Goal: Transaction & Acquisition: Purchase product/service

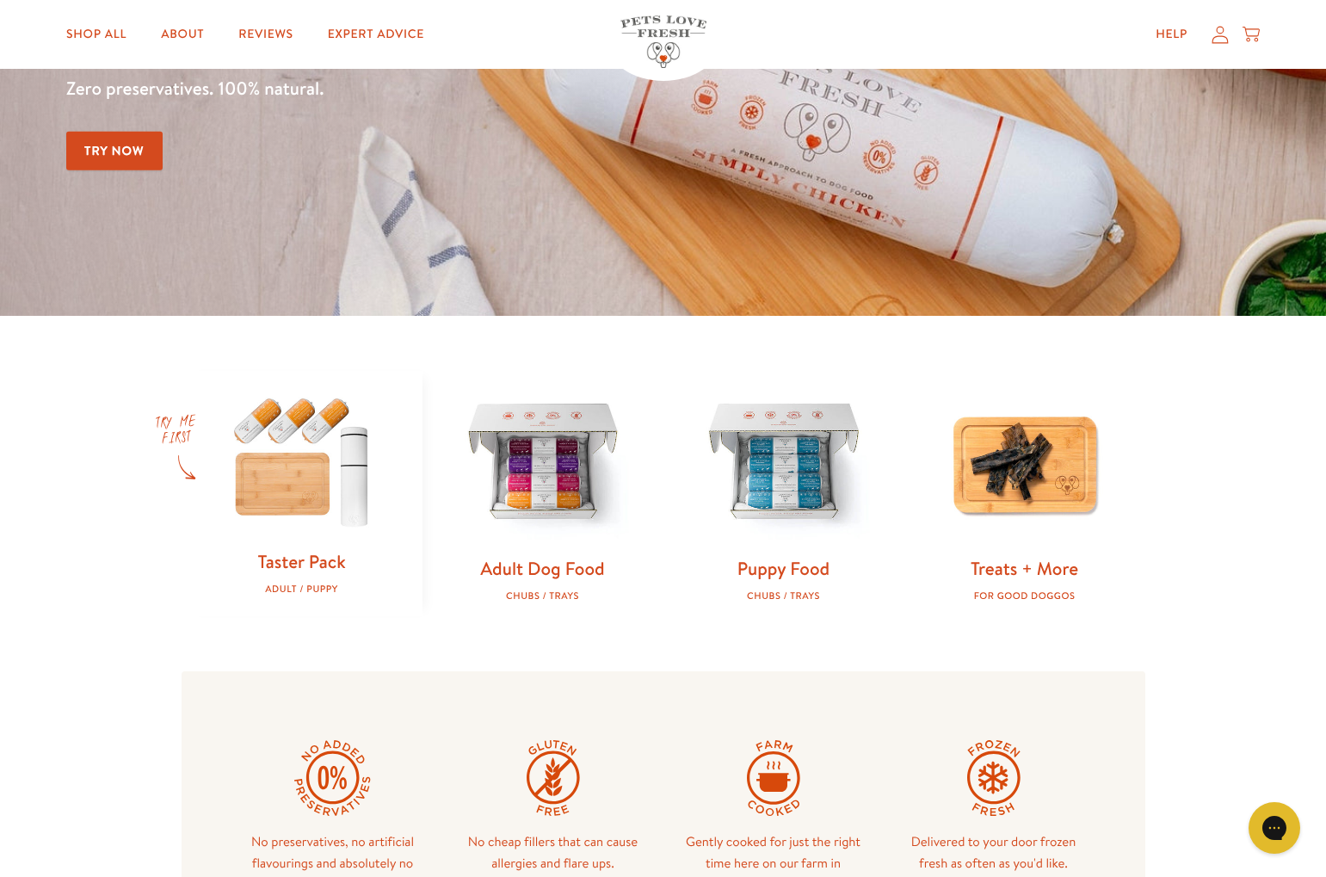
scroll to position [257, 0]
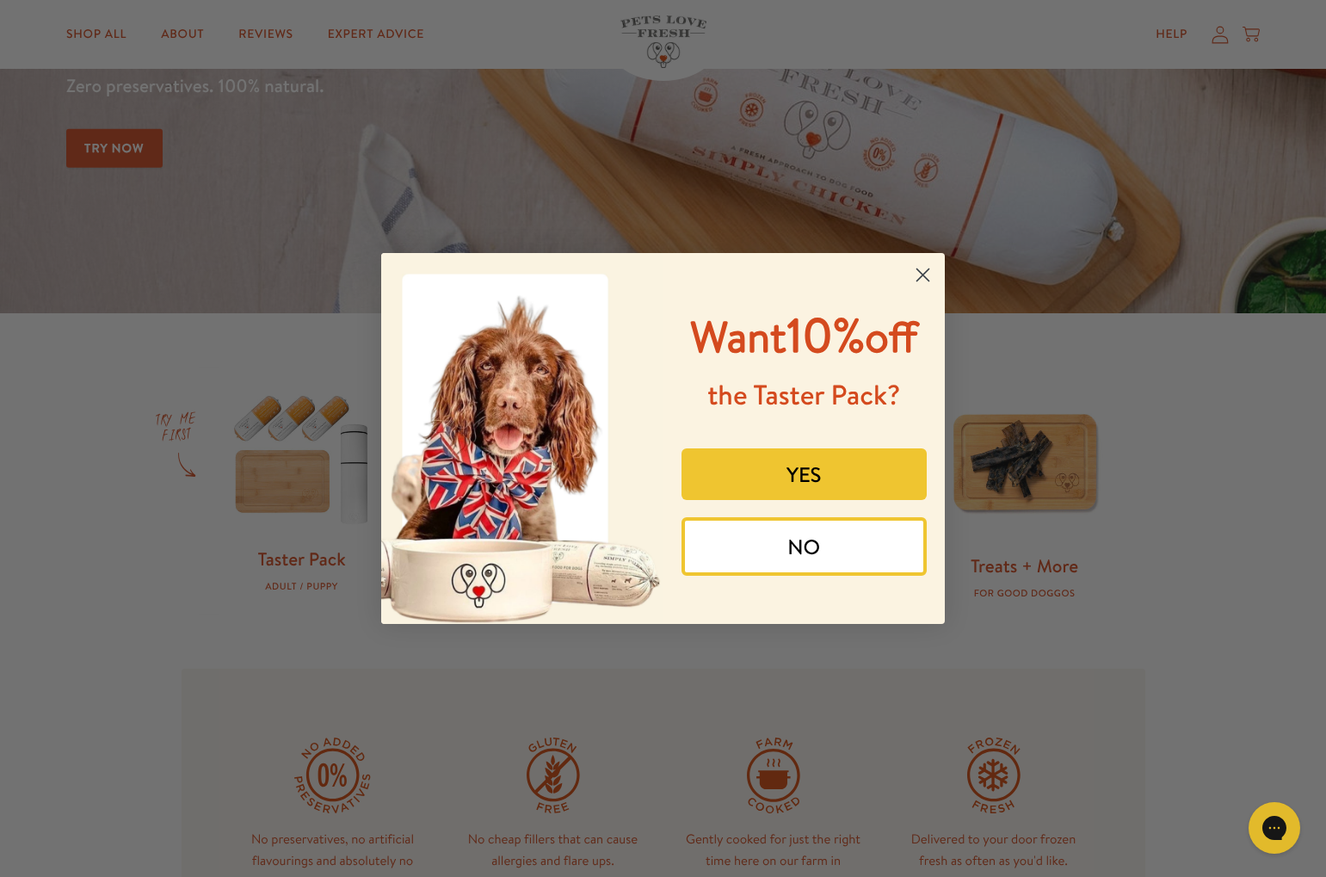
drag, startPoint x: 923, startPoint y: 275, endPoint x: 912, endPoint y: 293, distance: 21.3
click at [923, 275] on icon "Close dialog" at bounding box center [923, 275] width 12 height 12
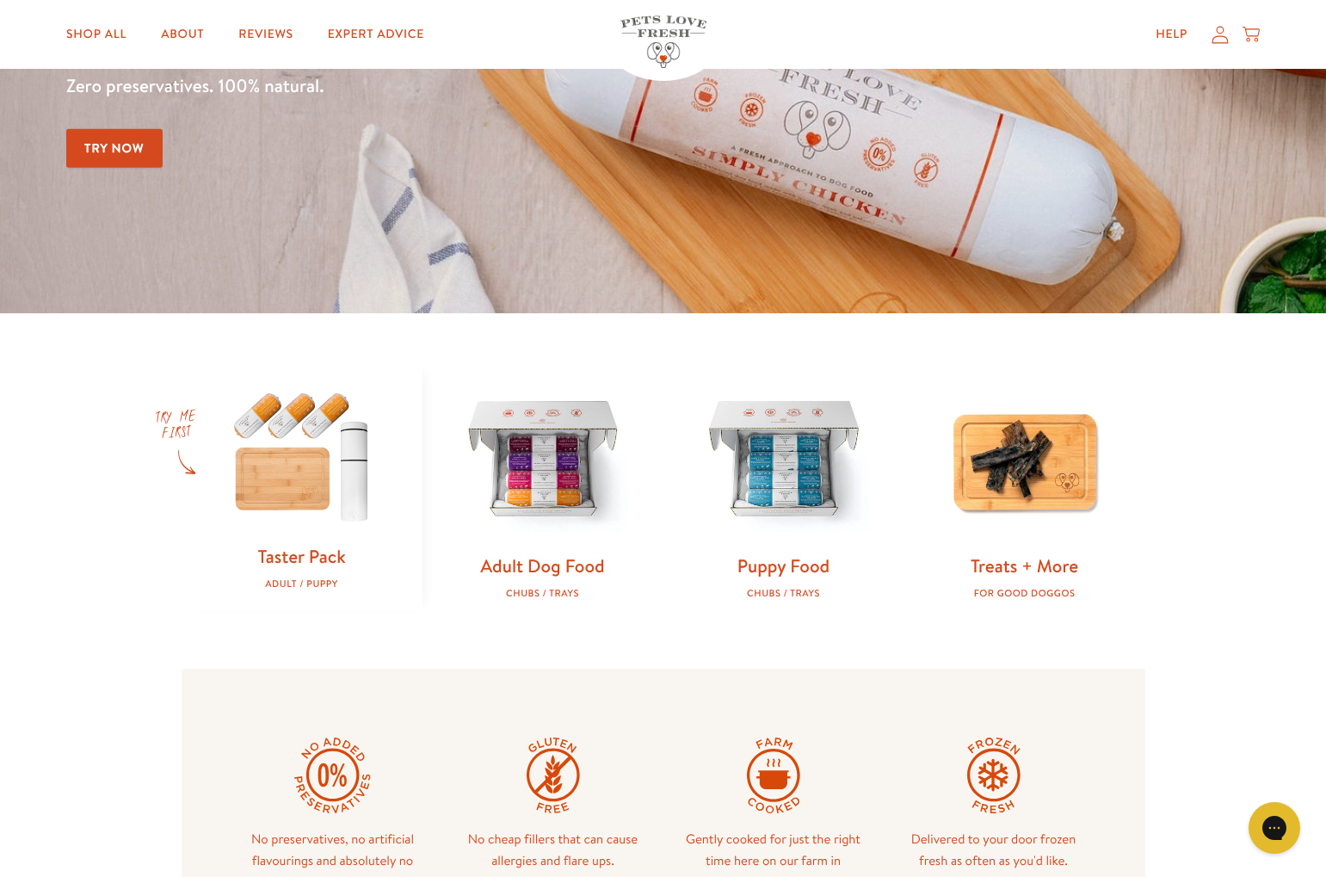
click at [254, 485] on img at bounding box center [302, 455] width 186 height 178
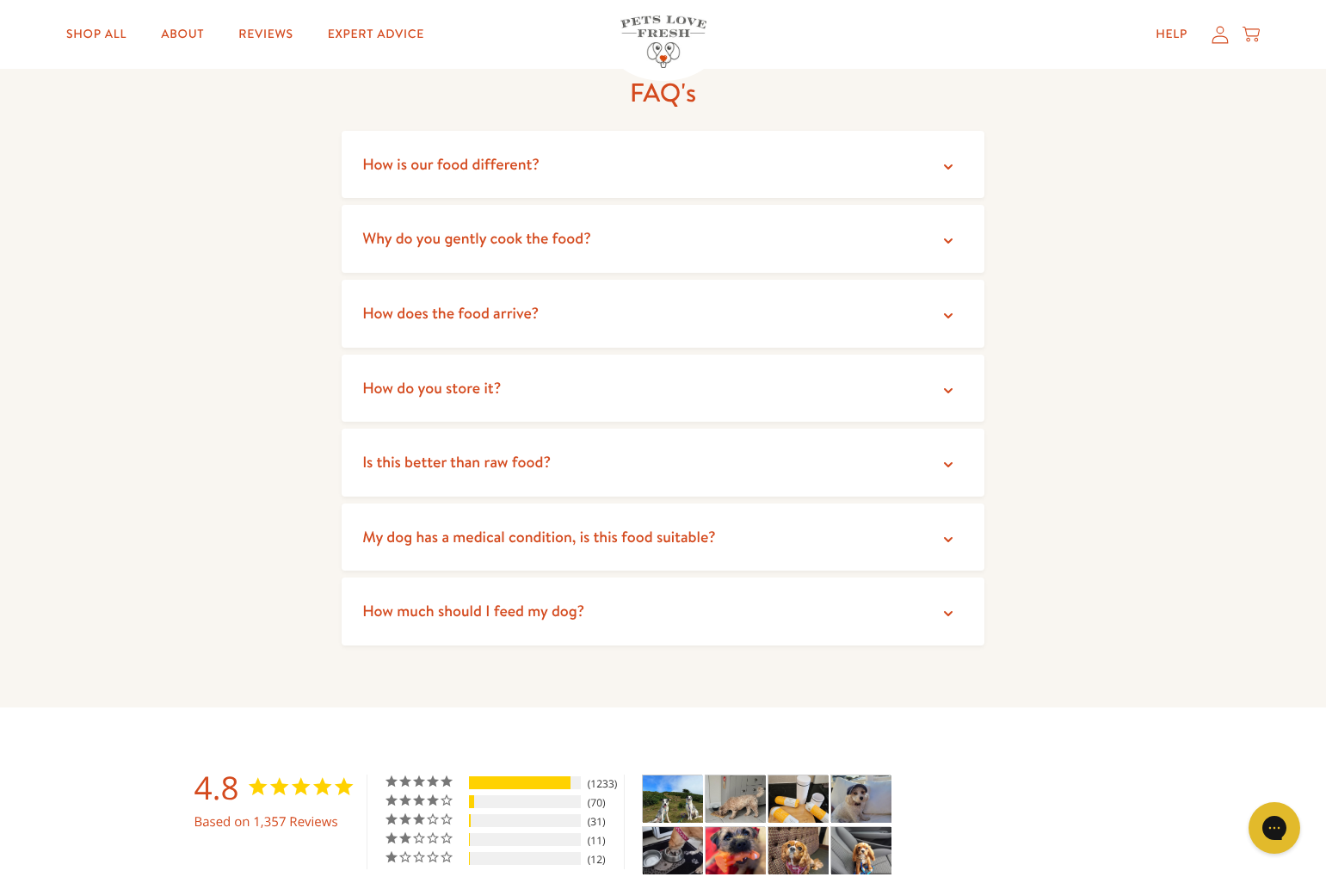
scroll to position [3180, 0]
click at [954, 393] on icon at bounding box center [948, 391] width 17 height 17
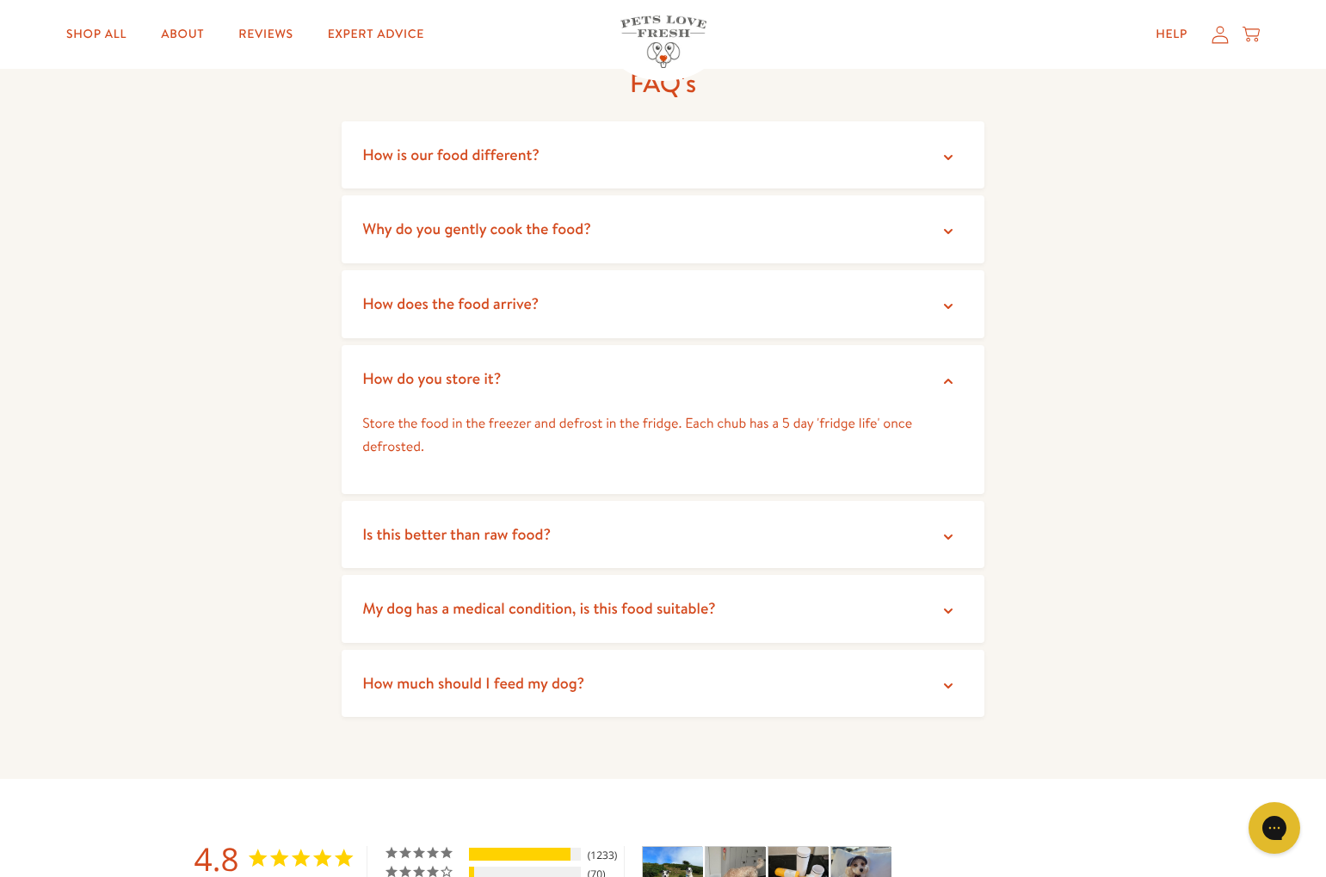
click at [952, 534] on icon at bounding box center [948, 536] width 17 height 17
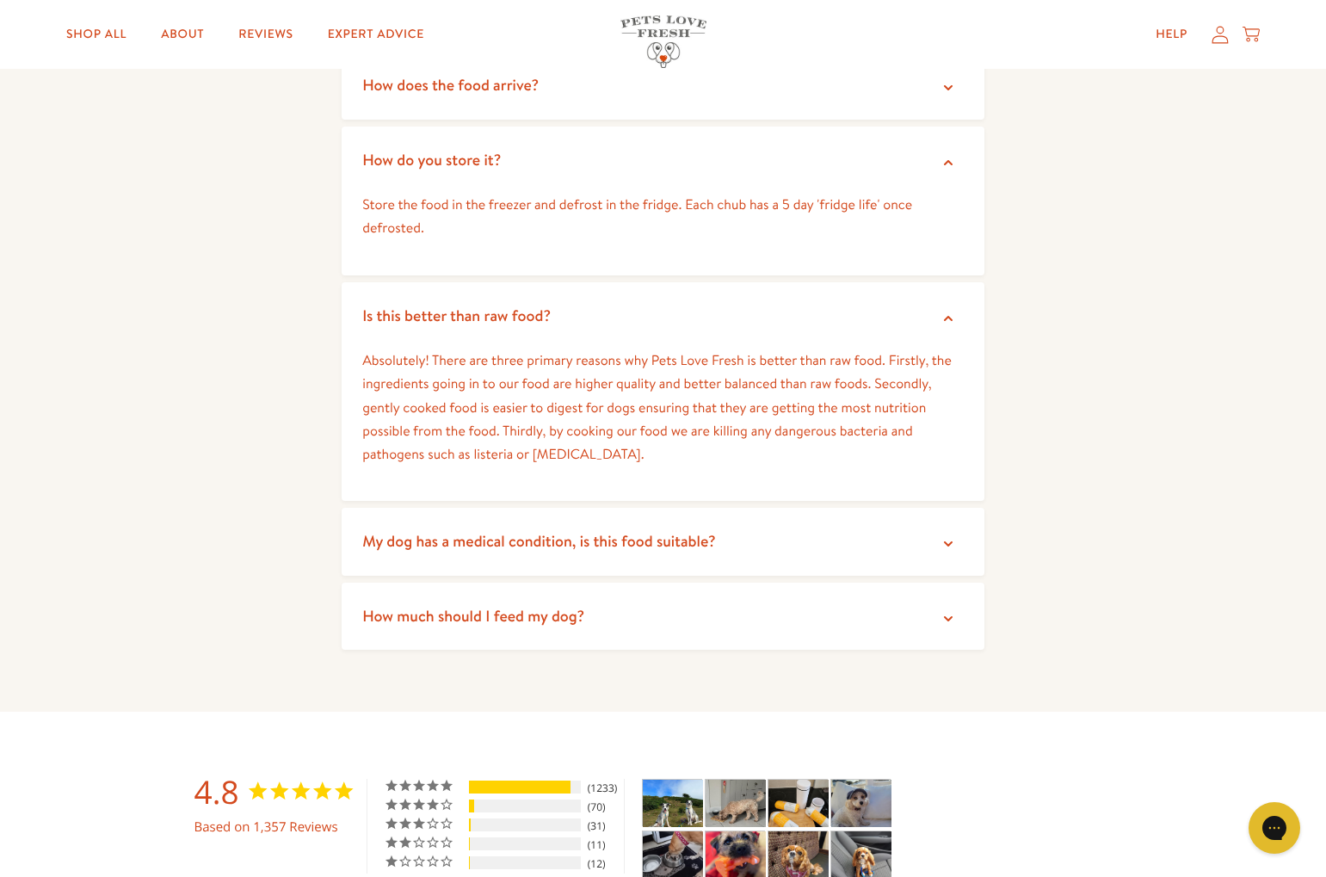
scroll to position [3435, 0]
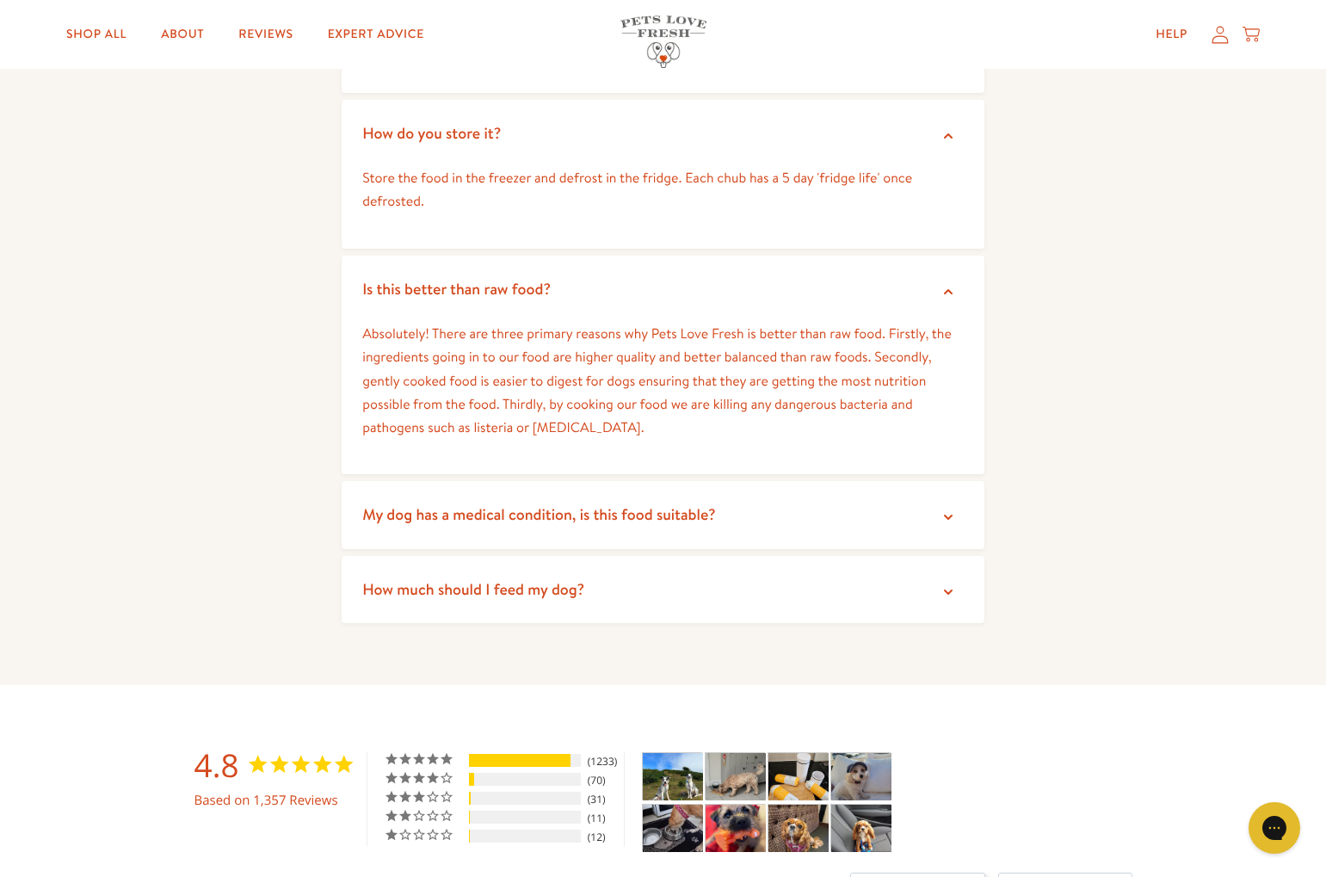
click at [949, 517] on icon at bounding box center [948, 517] width 9 height 5
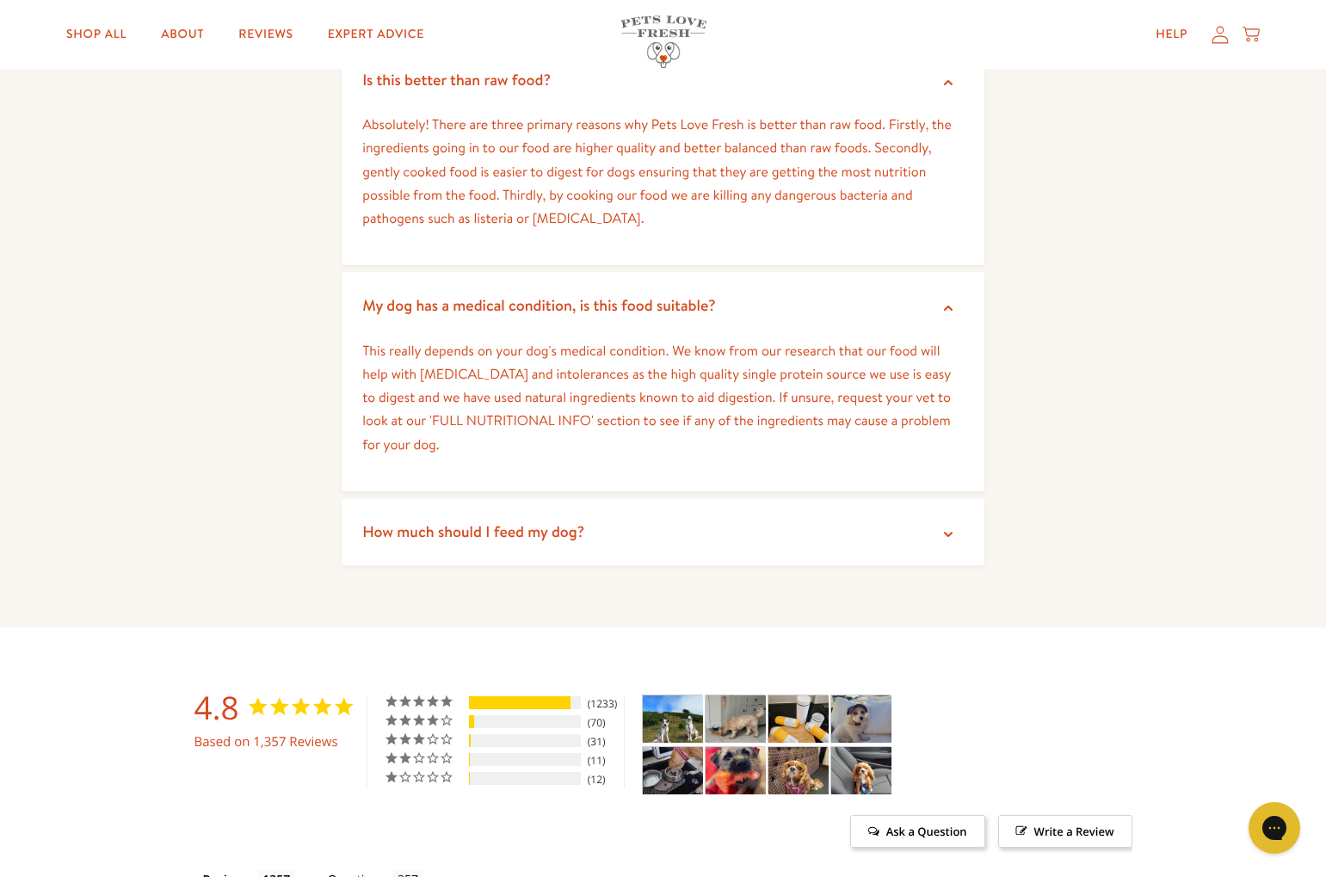
scroll to position [3655, 0]
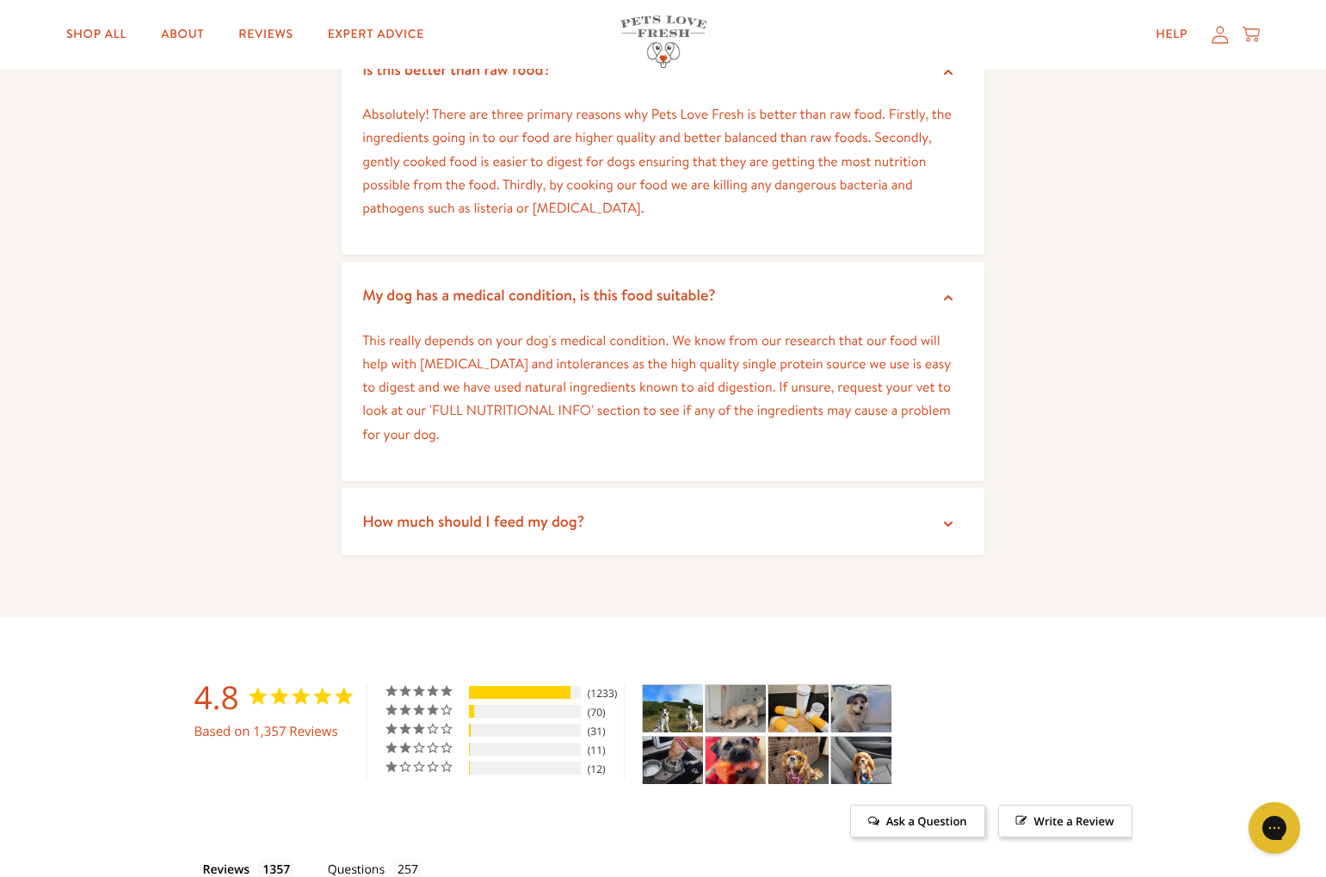
click at [950, 522] on icon at bounding box center [948, 524] width 9 height 5
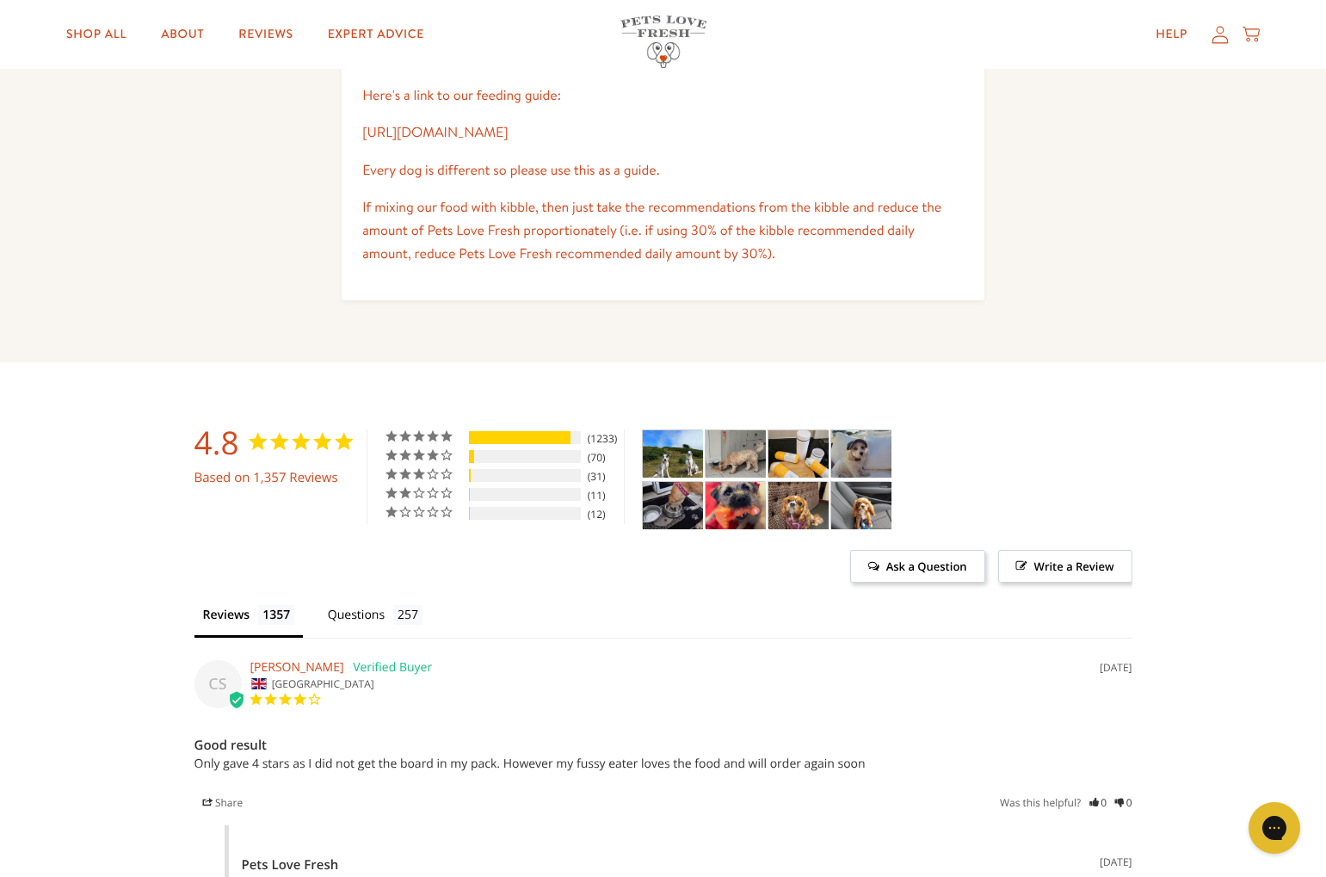
scroll to position [4126, 0]
click at [224, 617] on li "Reviews" at bounding box center [248, 618] width 109 height 38
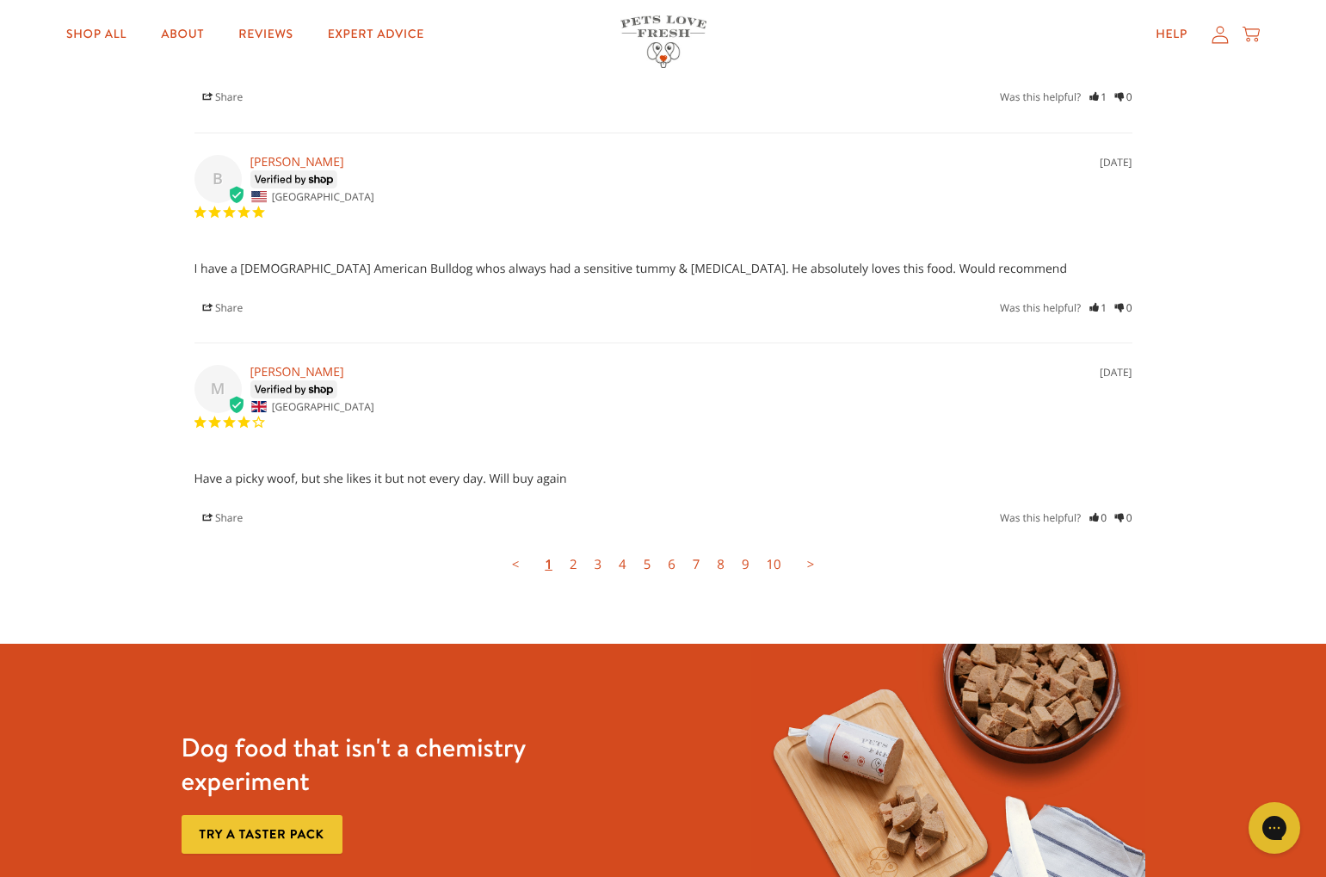
scroll to position [5449, 0]
